Goal: Information Seeking & Learning: Learn about a topic

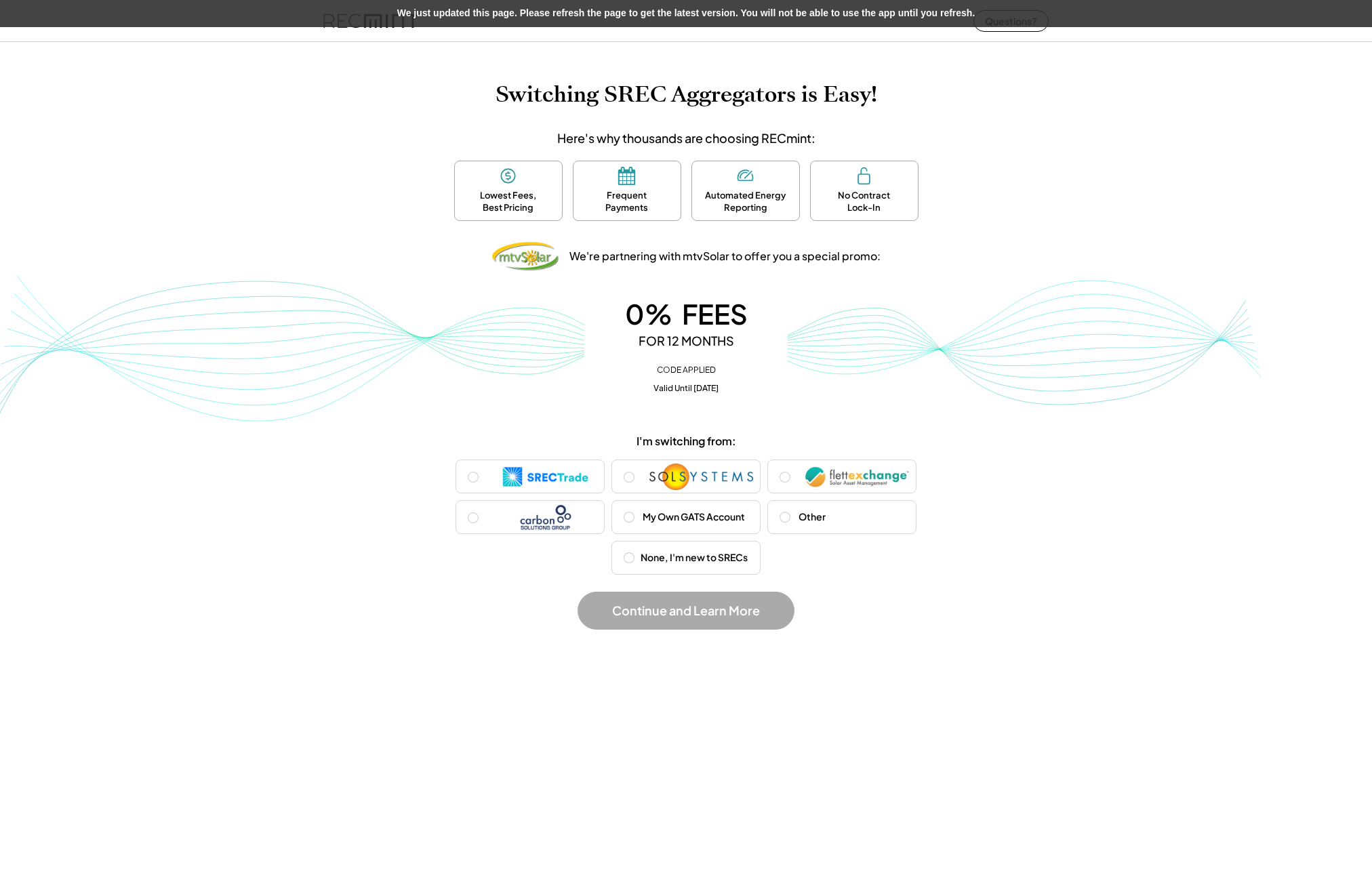
drag, startPoint x: 420, startPoint y: 102, endPoint x: 473, endPoint y: 105, distance: 53.1
click at [473, 105] on h1 "Switching SREC Aggregators is Easy!" at bounding box center [685, 94] width 1345 height 26
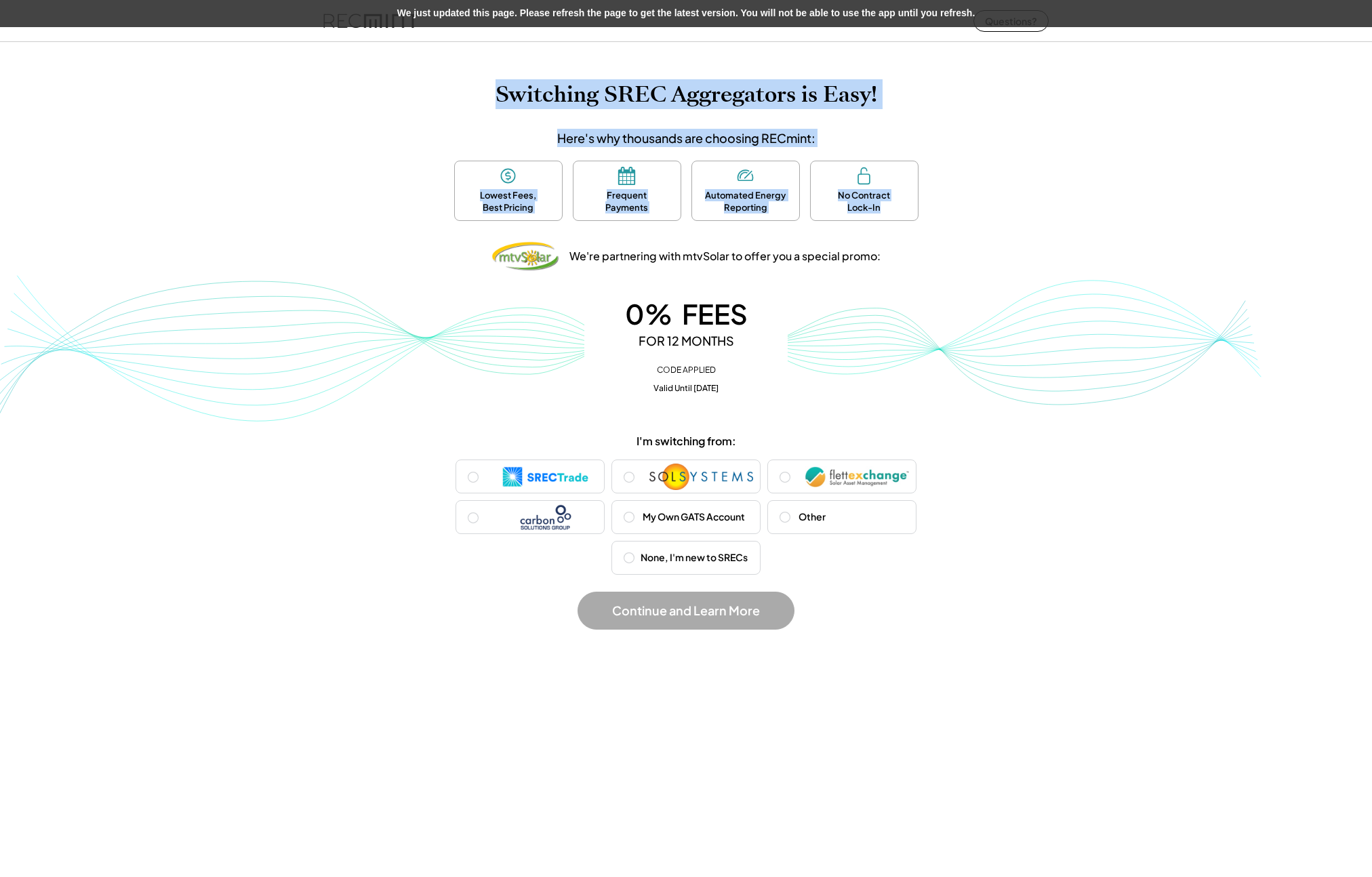
drag, startPoint x: 995, startPoint y: 212, endPoint x: 418, endPoint y: 96, distance: 588.5
click at [418, 96] on div "Switching SREC Aggregators is Easy! Here's why thousands are choosing RECmint: …" at bounding box center [686, 361] width 1372 height 562
click at [418, 96] on h1 "Switching SREC Aggregators is Easy!" at bounding box center [685, 94] width 1345 height 26
drag, startPoint x: 396, startPoint y: 89, endPoint x: 973, endPoint y: 221, distance: 591.9
click at [973, 221] on div "Switching SREC Aggregators is Easy! Here's why thousands are choosing RECmint: …" at bounding box center [686, 361] width 1372 height 562
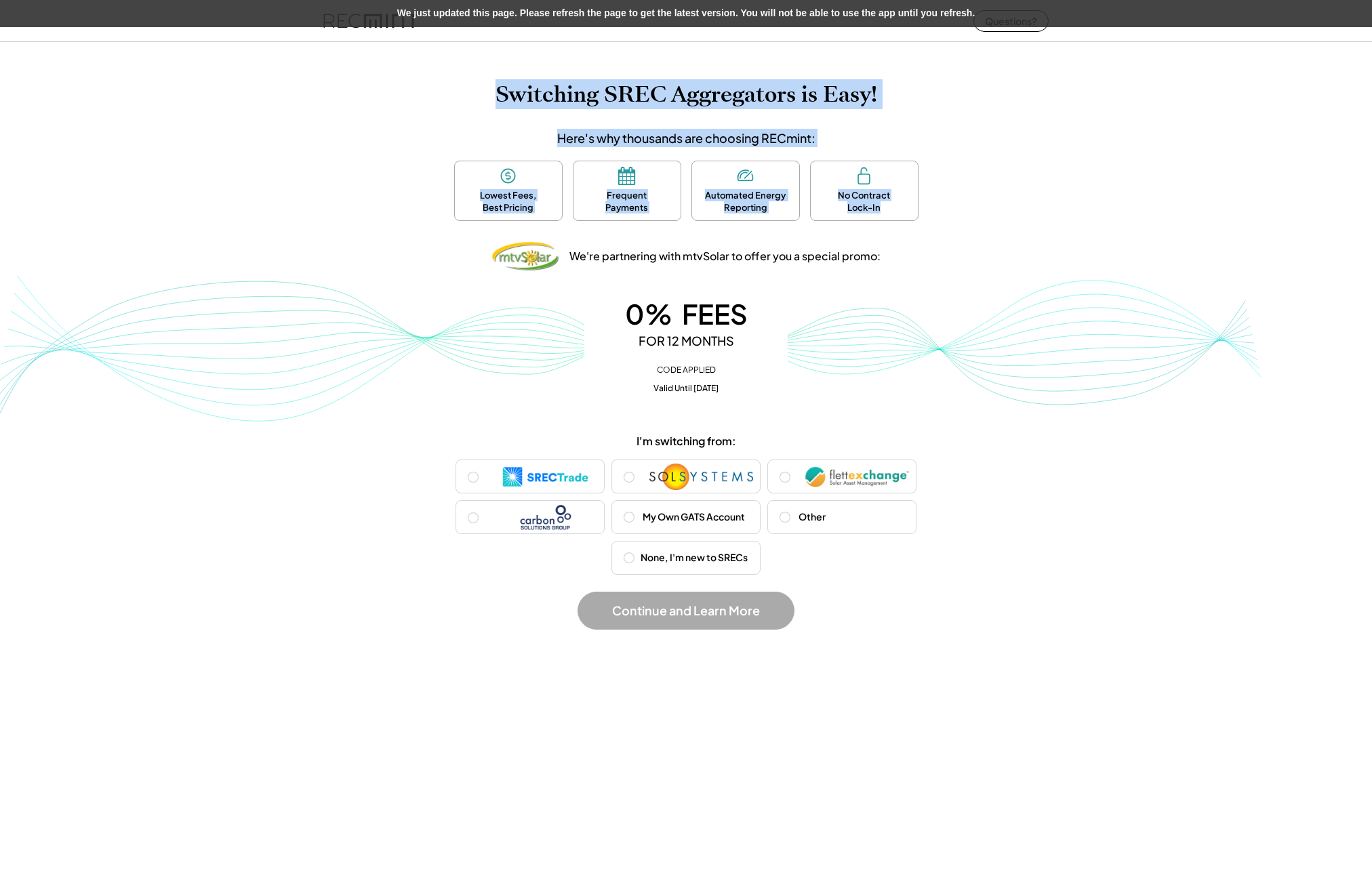
click at [973, 221] on div "Lowest Fees, Best Pricing Frequent Payments Automated Energy Reporting No Contr…" at bounding box center [686, 194] width 610 height 67
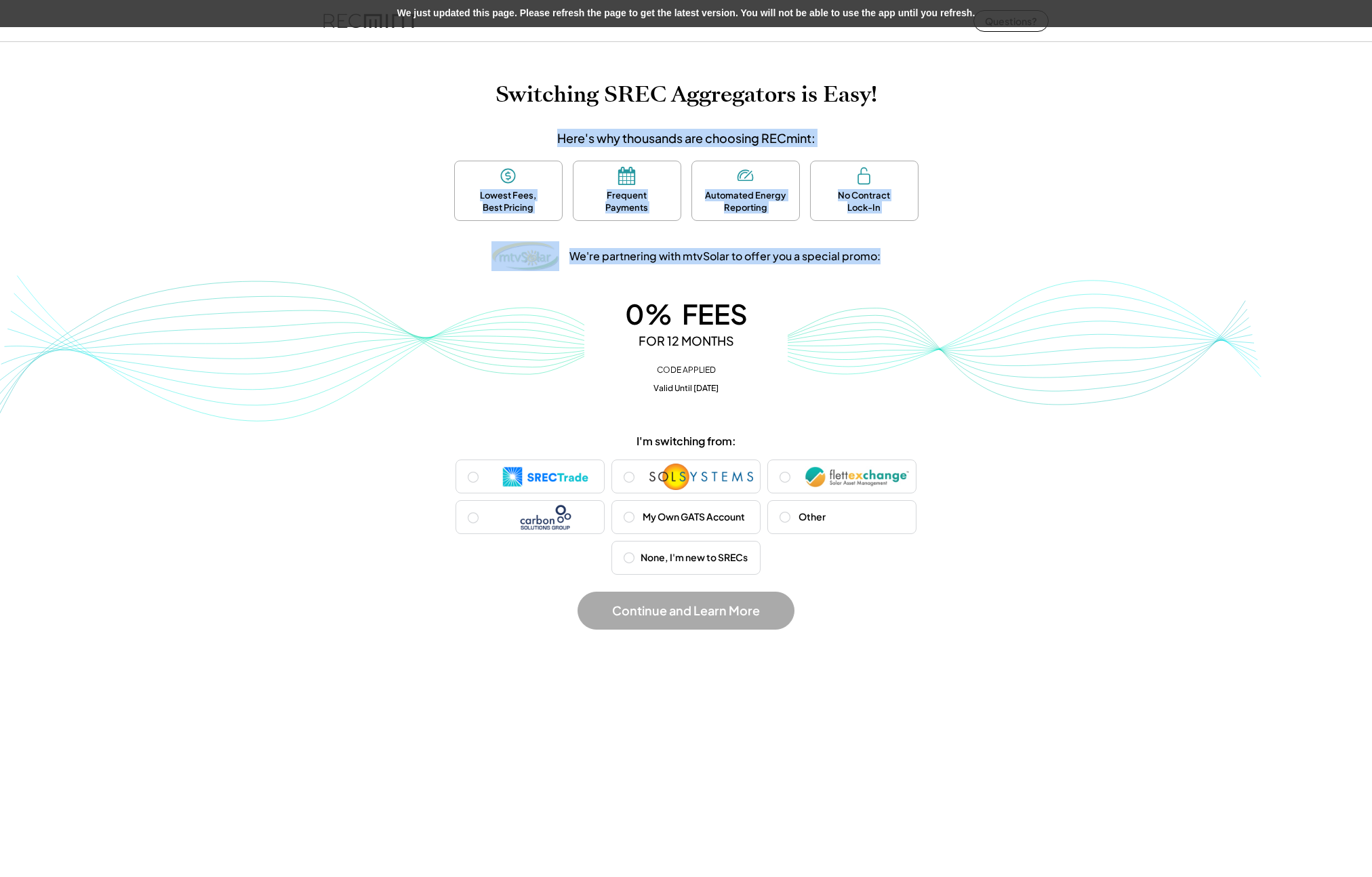
drag, startPoint x: 905, startPoint y: 268, endPoint x: 423, endPoint y: 108, distance: 507.9
click at [423, 108] on div "Switching SREC Aggregators is Easy! Here's why thousands are choosing RECmint: …" at bounding box center [686, 361] width 1372 height 562
